Goal: Use online tool/utility

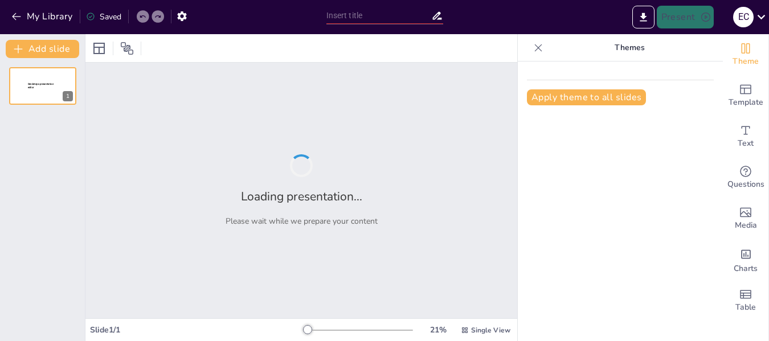
type input "New Sendsteps"
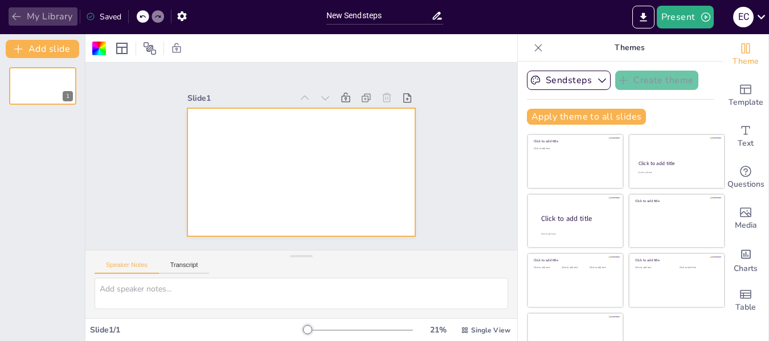
click at [18, 15] on icon "button" at bounding box center [16, 16] width 11 height 11
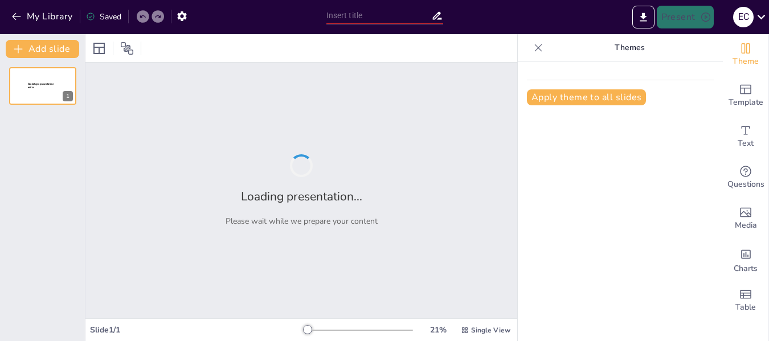
type input "New Sendsteps"
